Goal: Navigation & Orientation: Understand site structure

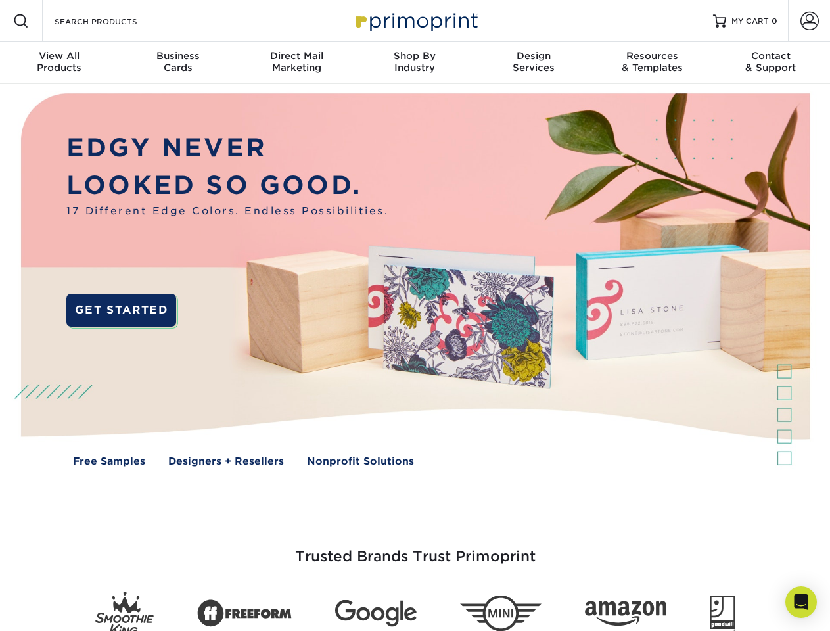
click at [415, 316] on img at bounding box center [415, 289] width 822 height 411
click at [21, 21] on span at bounding box center [21, 21] width 16 height 16
click at [809, 21] on span at bounding box center [810, 21] width 18 height 18
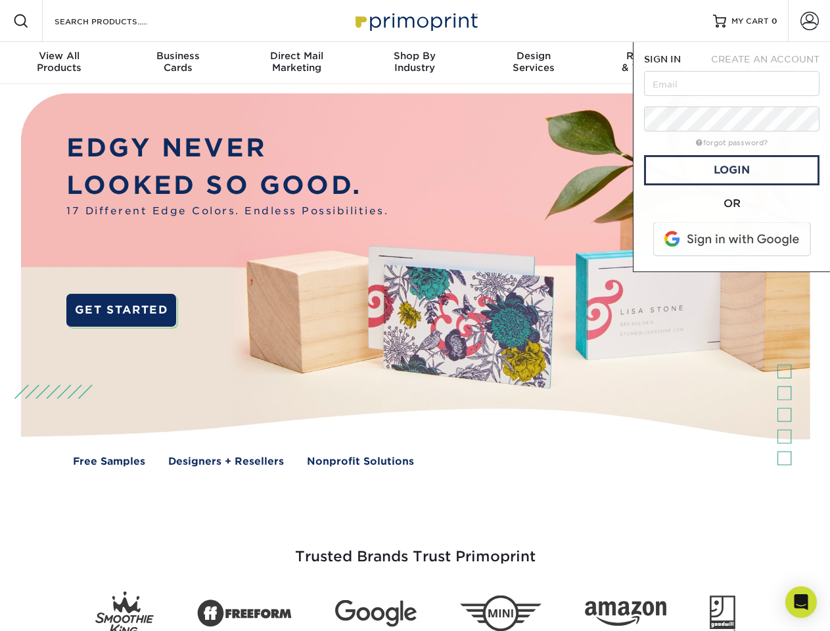
click at [59, 63] on div "View All Products" at bounding box center [59, 62] width 118 height 24
click at [177, 63] on div "Business Cards" at bounding box center [177, 62] width 118 height 24
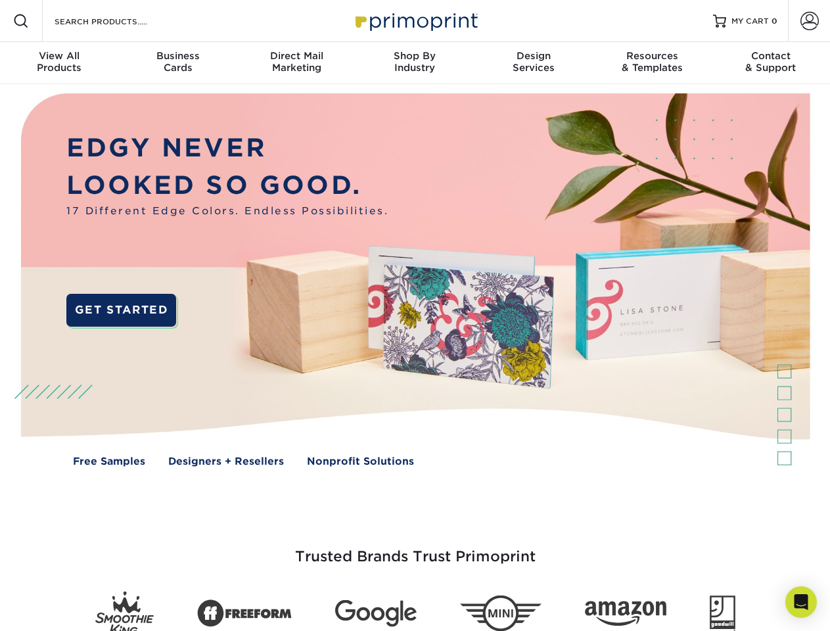
click at [296, 63] on div "Direct Mail Marketing" at bounding box center [296, 62] width 118 height 24
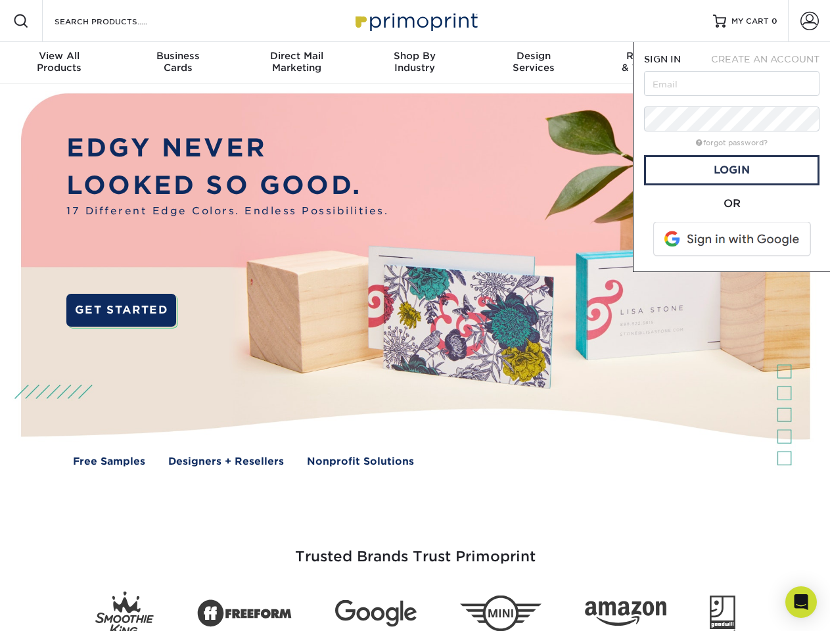
click at [415, 63] on div "Shop By Industry" at bounding box center [415, 62] width 118 height 24
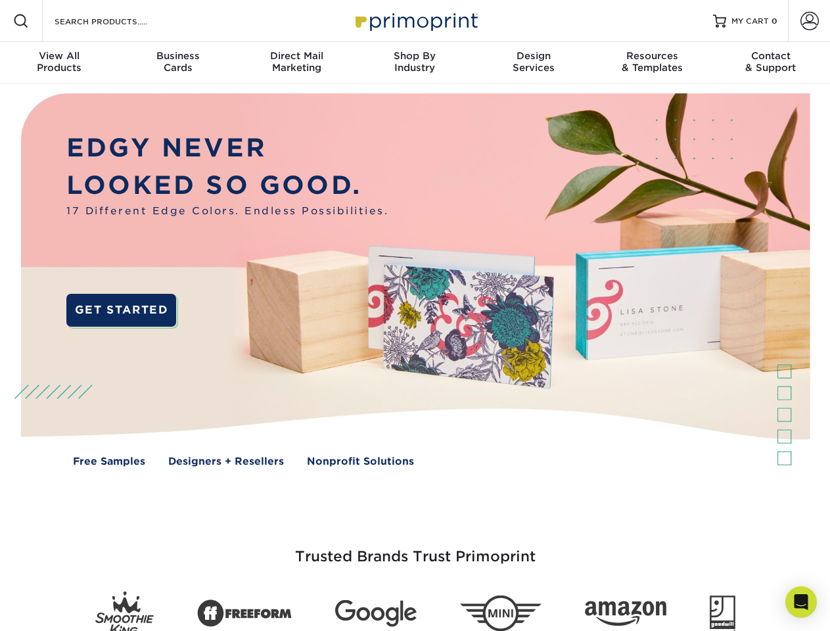
click at [534, 63] on div "Design Services" at bounding box center [534, 62] width 118 height 24
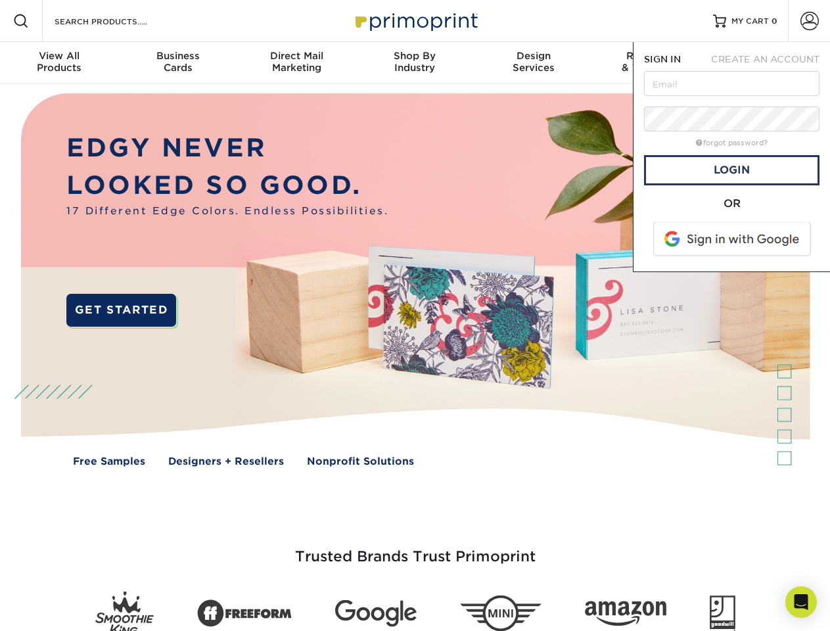
click at [652, 63] on span "SIGN IN" at bounding box center [662, 59] width 37 height 11
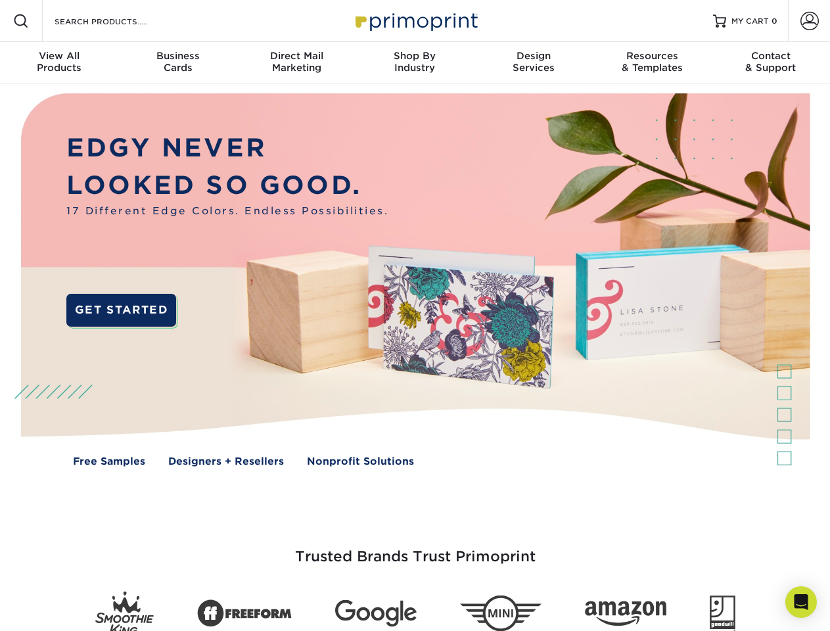
click at [771, 63] on div "Contact & Support" at bounding box center [771, 62] width 118 height 24
